Goal: Task Accomplishment & Management: Manage account settings

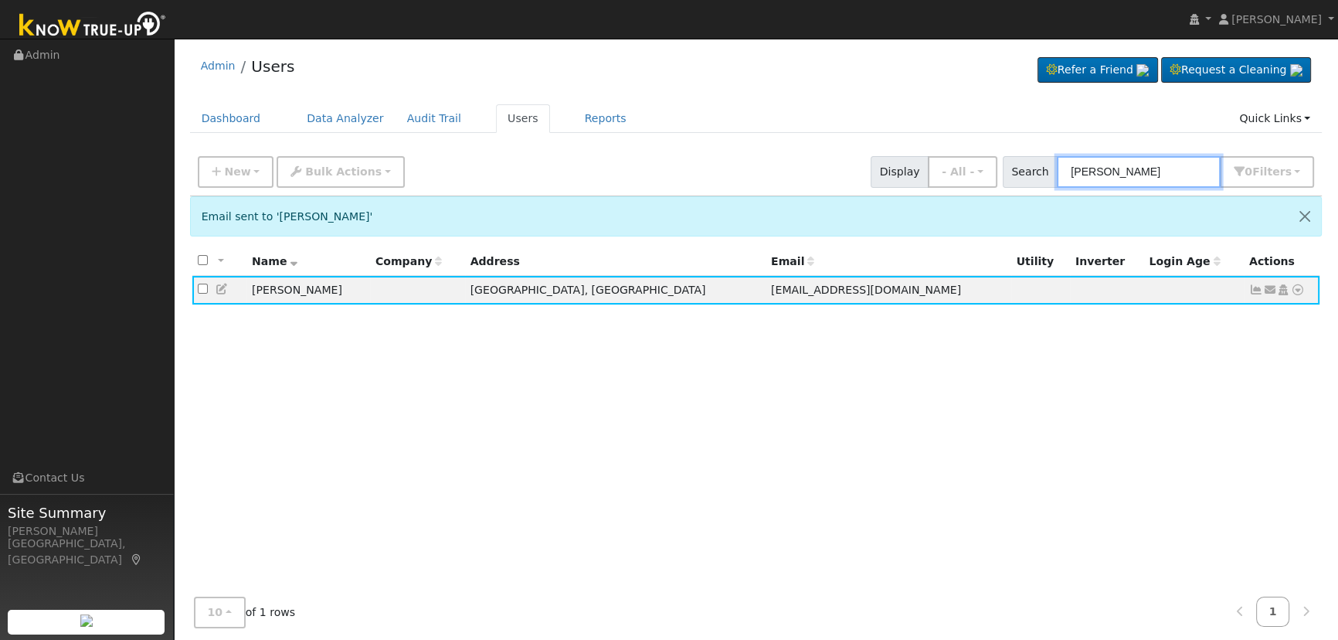
click at [1190, 177] on input "[PERSON_NAME]" at bounding box center [1139, 172] width 164 height 32
drag, startPoint x: 1187, startPoint y: 176, endPoint x: 951, endPoint y: 156, distance: 237.2
click at [951, 156] on div "New Add User Quick Add Quick Connect Quick Convert Lead Bulk Actions Send Email…" at bounding box center [756, 169] width 1122 height 37
paste input "[PERSON_NAME]"
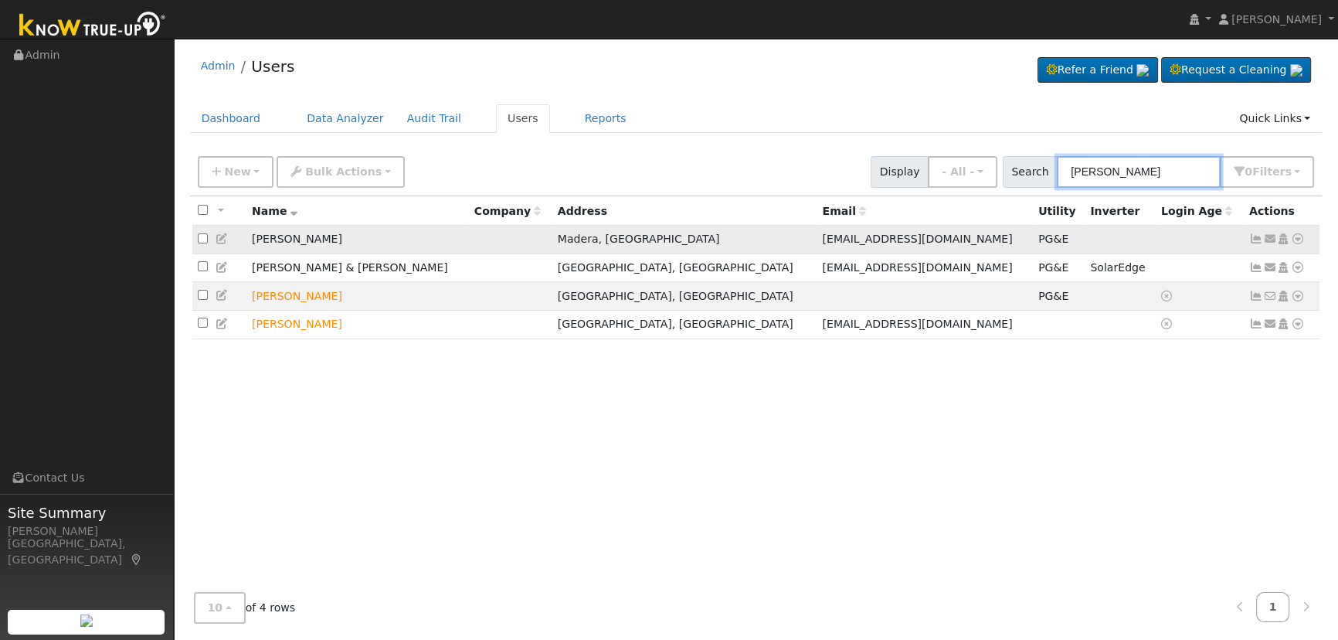
type input "[PERSON_NAME]"
click at [1254, 239] on icon at bounding box center [1256, 238] width 14 height 11
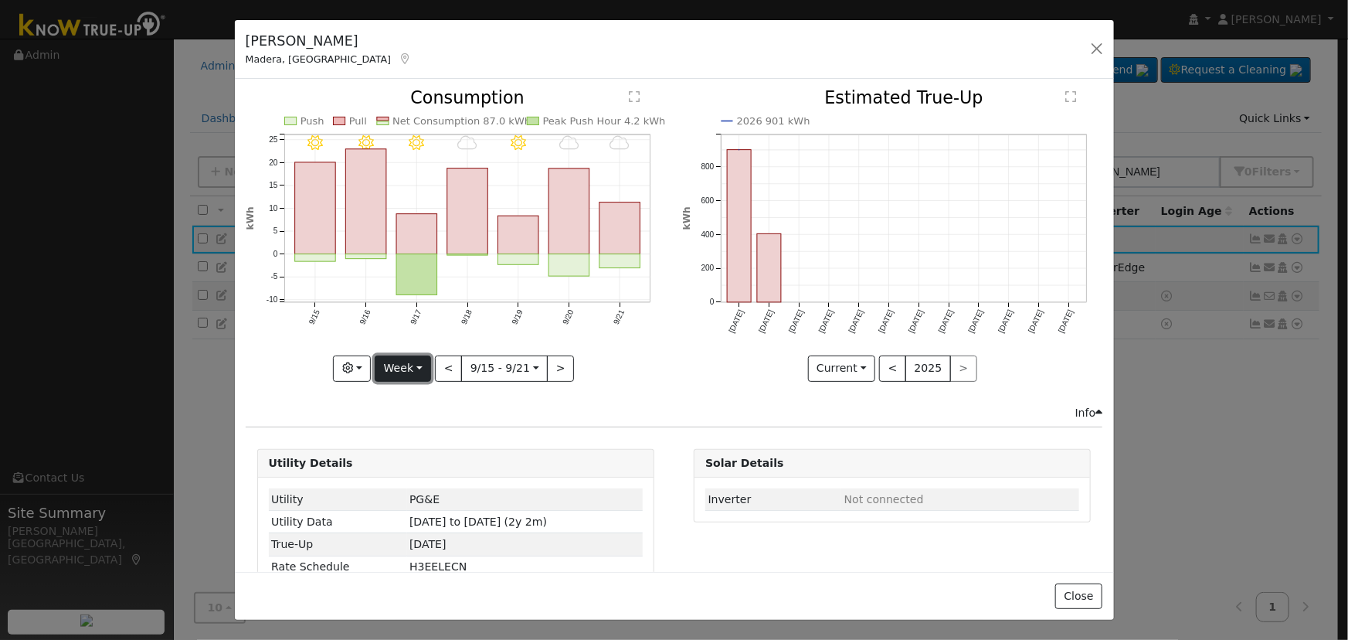
click at [385, 372] on button "Week" at bounding box center [403, 368] width 56 height 26
click at [409, 401] on link "Day" at bounding box center [428, 400] width 107 height 22
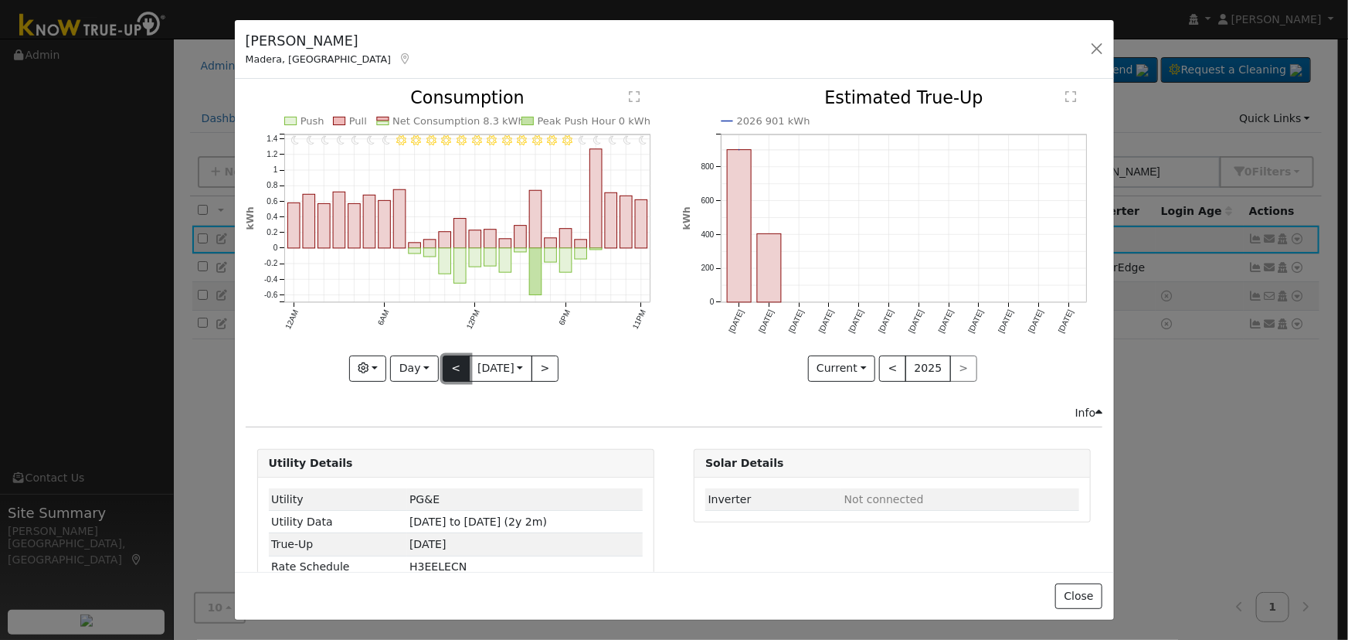
click at [443, 358] on button "<" at bounding box center [456, 368] width 27 height 26
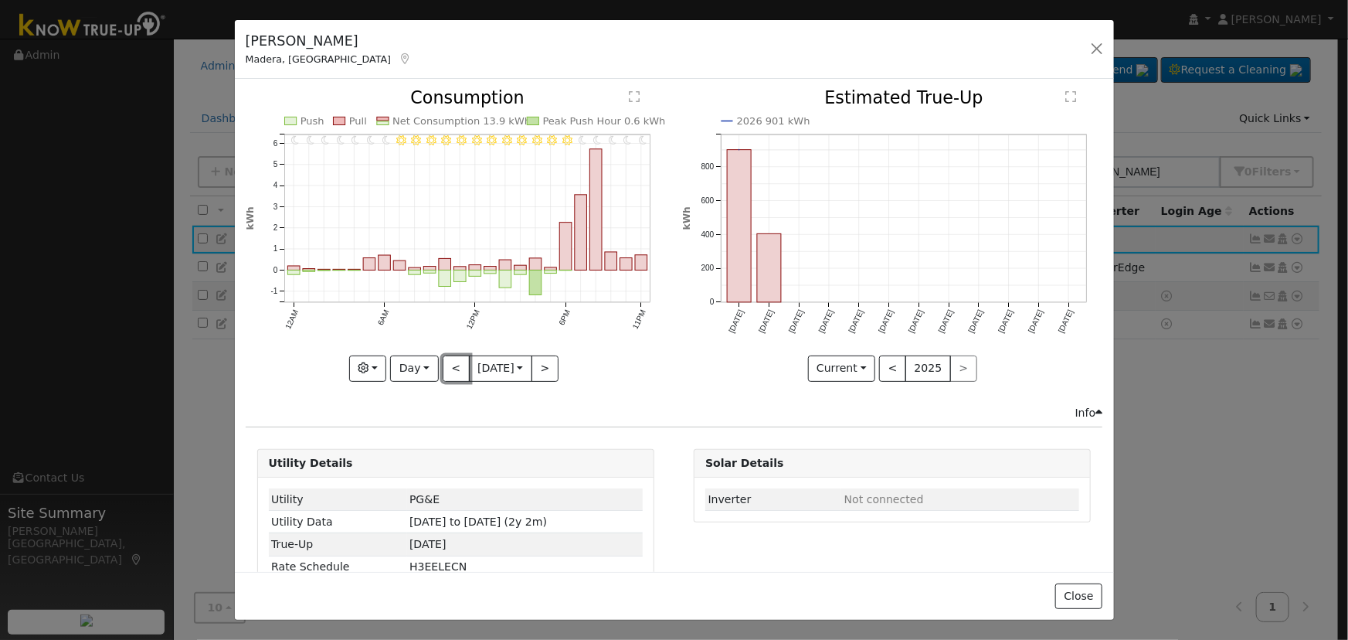
click at [443, 358] on button "<" at bounding box center [456, 368] width 27 height 26
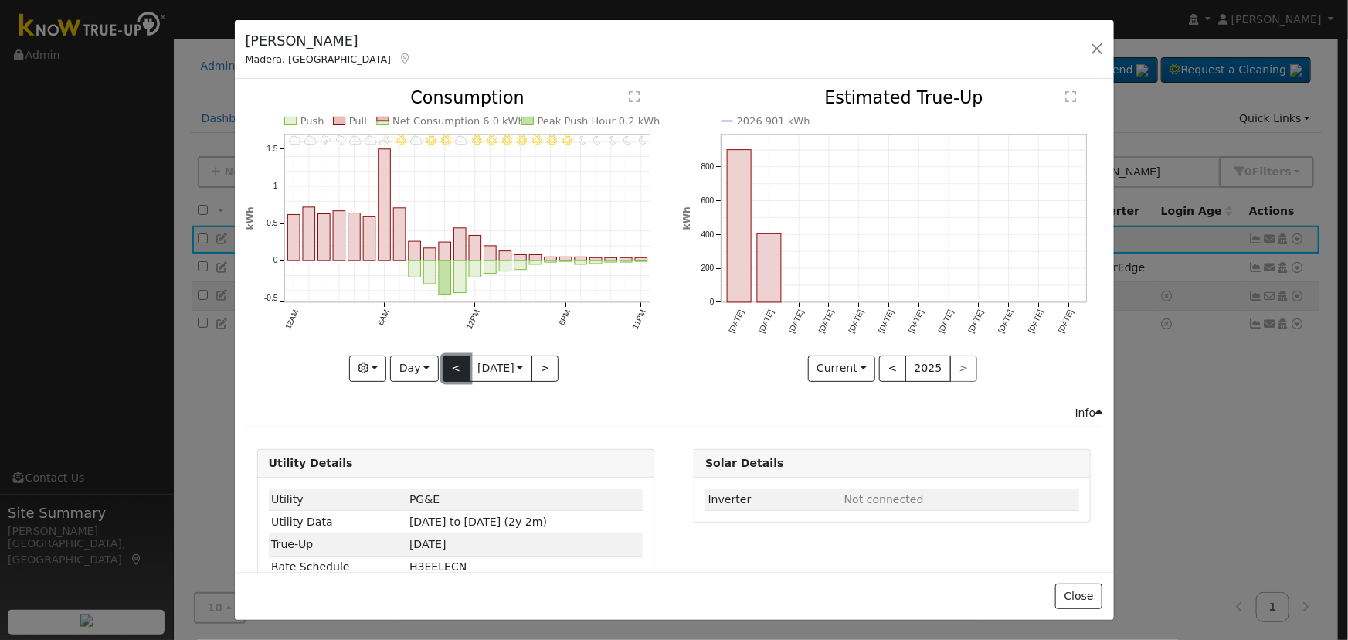
click at [453, 355] on button "<" at bounding box center [456, 368] width 27 height 26
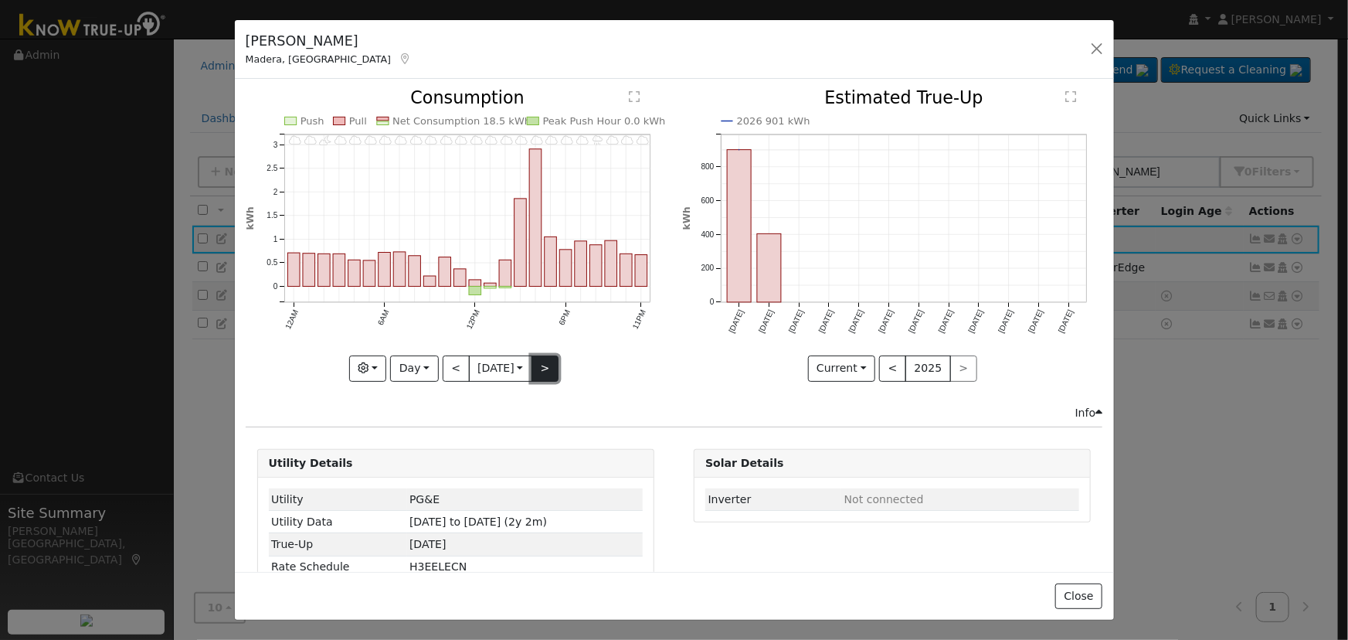
click at [545, 368] on button ">" at bounding box center [544, 368] width 27 height 26
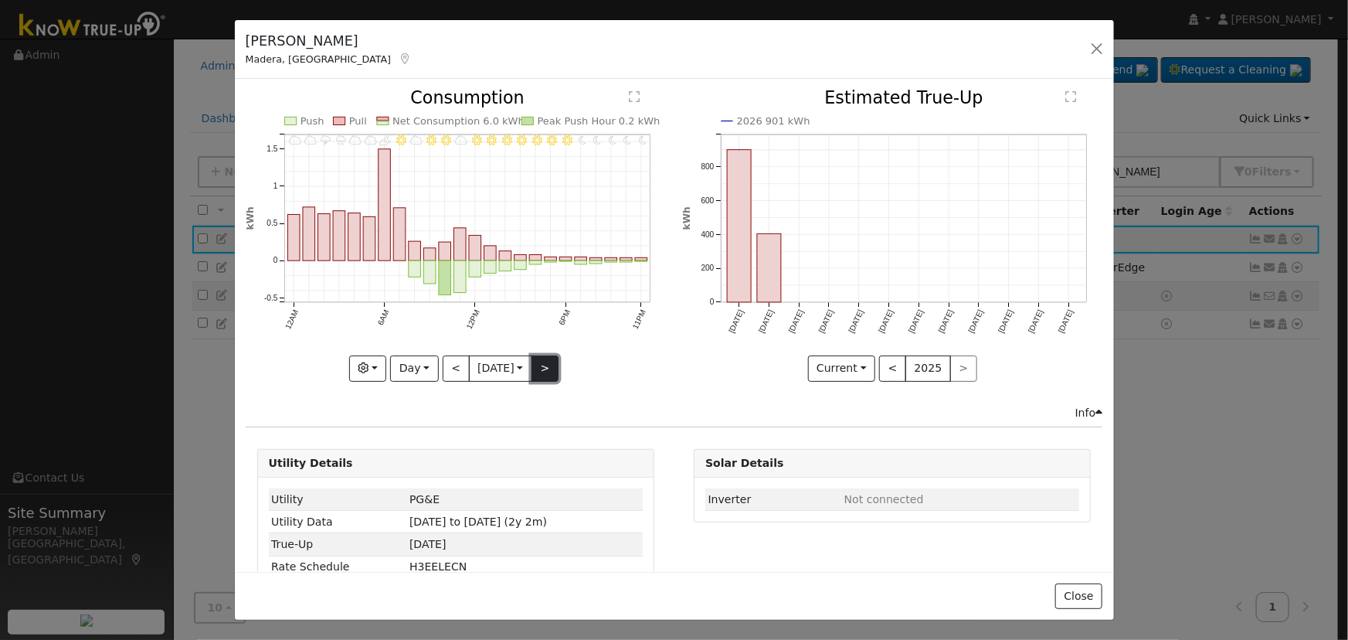
click at [545, 368] on button ">" at bounding box center [544, 368] width 27 height 26
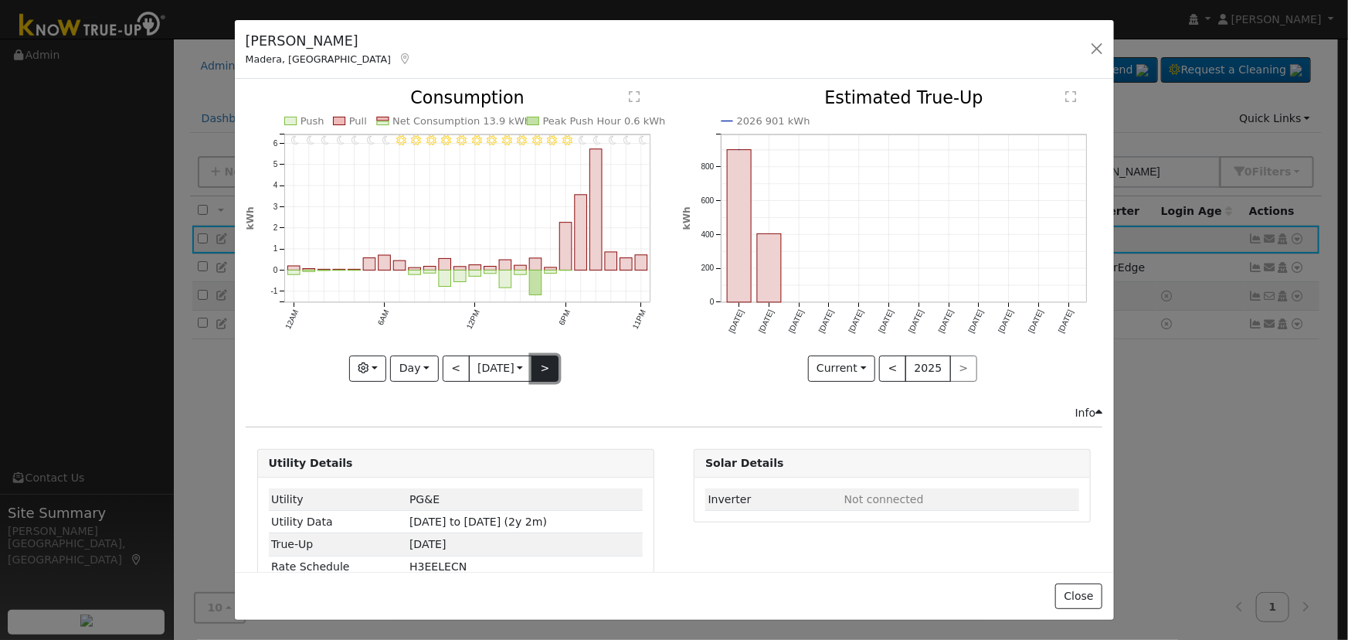
click at [534, 364] on button ">" at bounding box center [544, 368] width 27 height 26
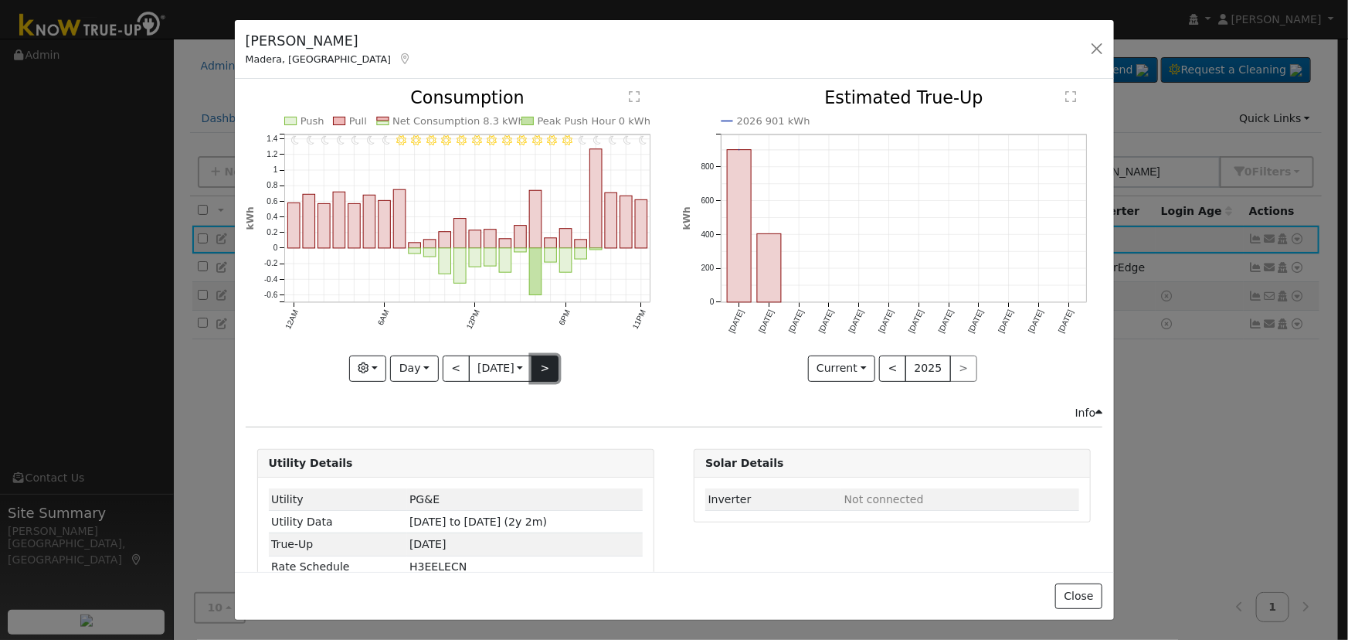
click at [538, 364] on button ">" at bounding box center [544, 368] width 27 height 26
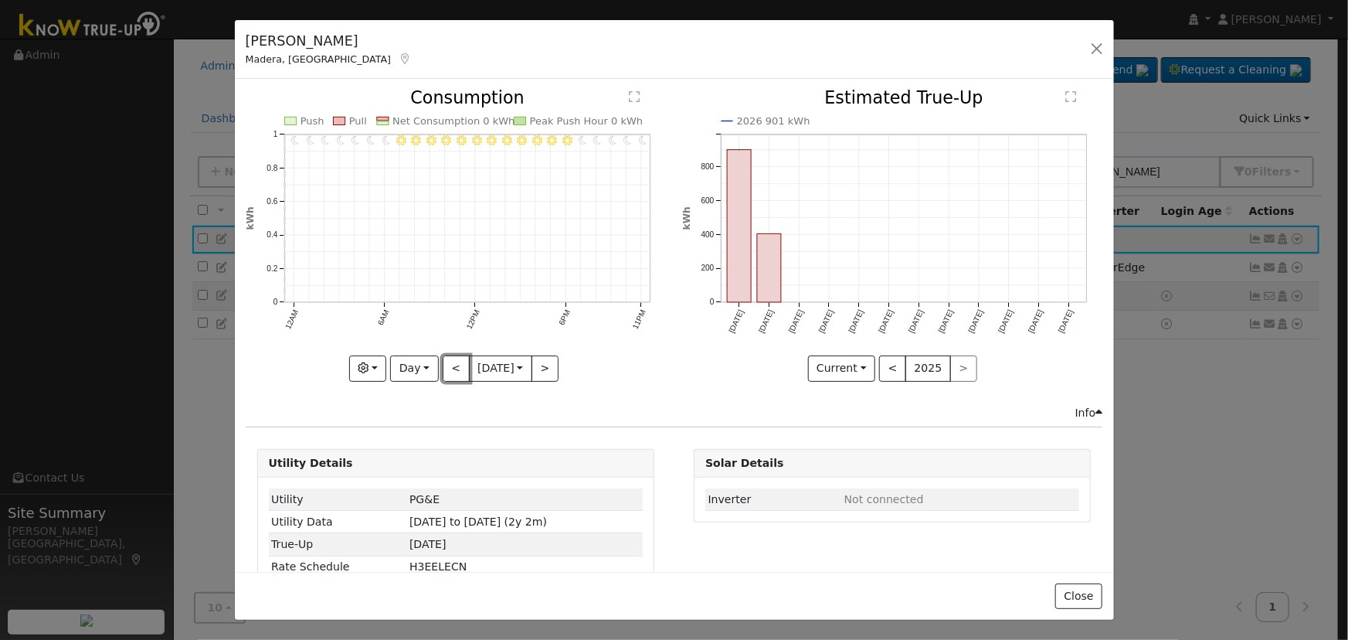
click at [450, 365] on button "<" at bounding box center [456, 368] width 27 height 26
type input "[DATE]"
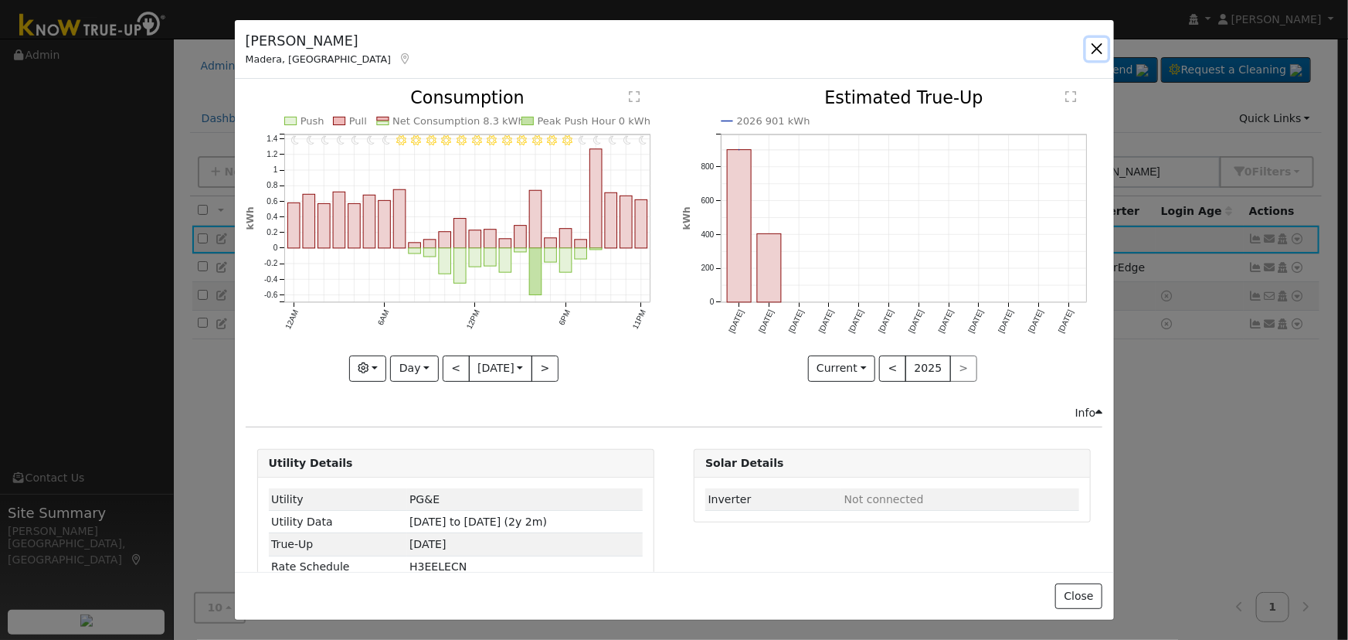
click at [1098, 49] on button "button" at bounding box center [1097, 49] width 22 height 22
